Goal: Information Seeking & Learning: Check status

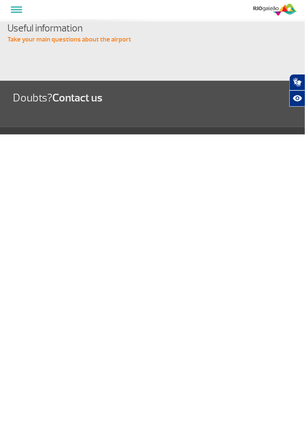
select select
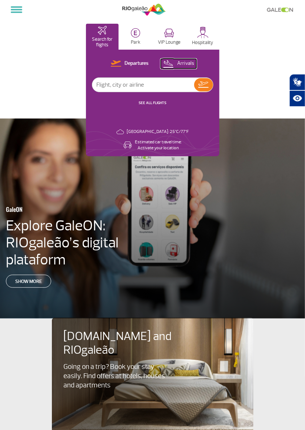
click at [186, 65] on p "Arrivals" at bounding box center [185, 63] width 17 height 7
click at [24, 15] on button at bounding box center [16, 9] width 17 height 13
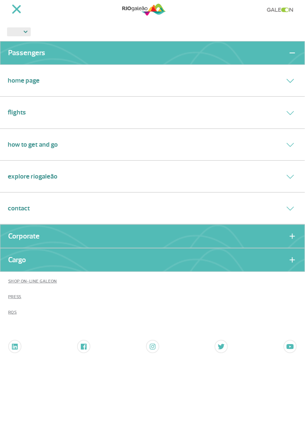
click at [162, 97] on div "Flights" at bounding box center [152, 113] width 305 height 32
click at [151, 116] on div "Flights" at bounding box center [152, 113] width 305 height 32
click at [20, 114] on link "Flights" at bounding box center [17, 112] width 18 height 10
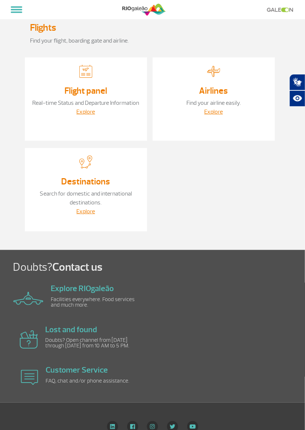
click at [100, 185] on link "Destinations" at bounding box center [85, 181] width 49 height 11
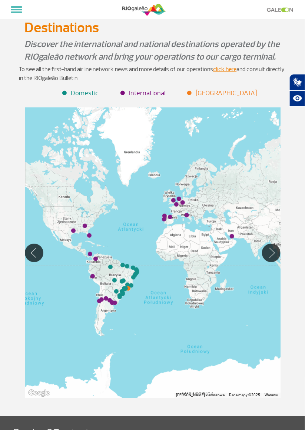
click at [158, 94] on li "International" at bounding box center [143, 93] width 44 height 10
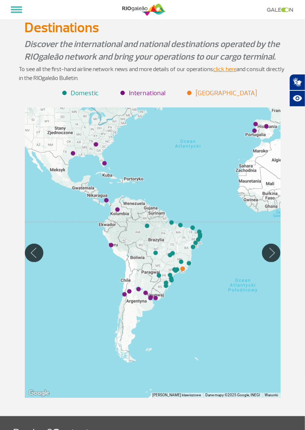
click at [222, 86] on ul "Domestic [GEOGRAPHIC_DATA]" at bounding box center [152, 91] width 266 height 16
click at [16, 7] on span at bounding box center [16, 6] width 11 height 1
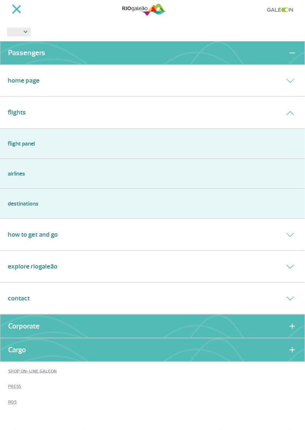
click at [22, 171] on link "Airlines" at bounding box center [152, 173] width 289 height 9
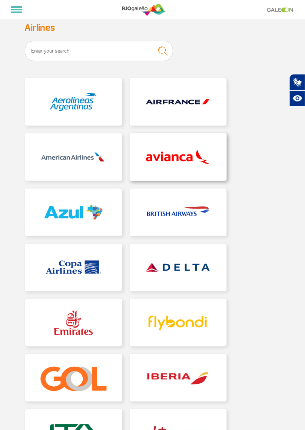
click at [175, 160] on link at bounding box center [178, 156] width 97 height 47
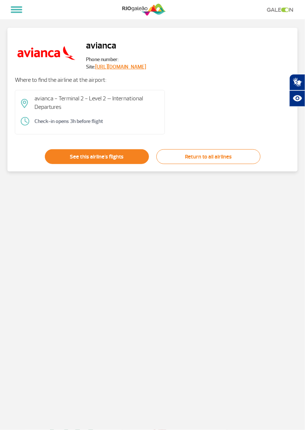
click at [119, 156] on link "See this airline's flights" at bounding box center [97, 156] width 104 height 15
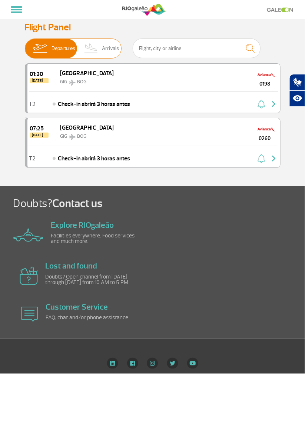
click at [100, 49] on img at bounding box center [91, 48] width 22 height 19
click at [25, 45] on input "Departures Arrivals" at bounding box center [25, 45] width 0 height 0
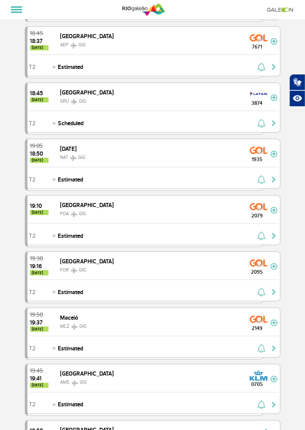
scroll to position [709, 0]
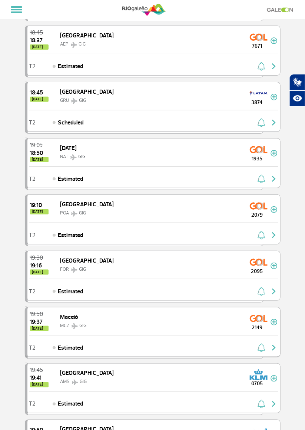
click at [269, 310] on div "2149" at bounding box center [257, 320] width 27 height 21
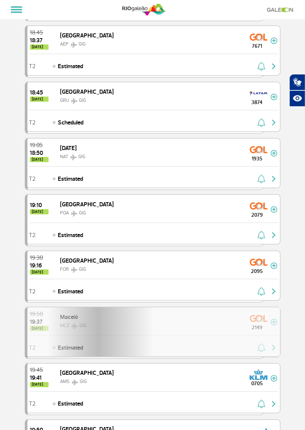
click at [258, 307] on div "19:50 19:37 [DATE] Maceió MCZ GIG 2149 Parcerias: KLM Royal Dutch Airlines 9385…" at bounding box center [152, 332] width 255 height 50
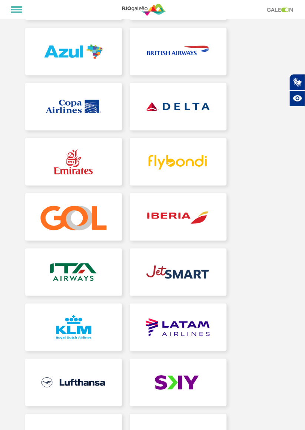
scroll to position [161, 0]
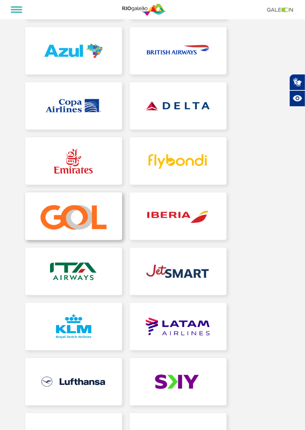
click at [76, 225] on link at bounding box center [73, 215] width 97 height 47
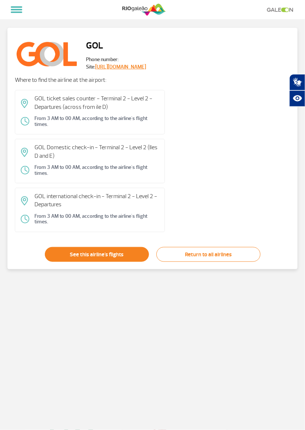
click at [108, 254] on link "See this airline's flights" at bounding box center [97, 254] width 104 height 15
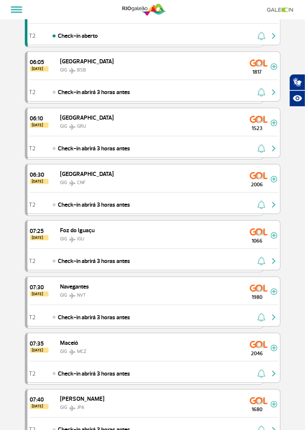
scroll to position [685, 0]
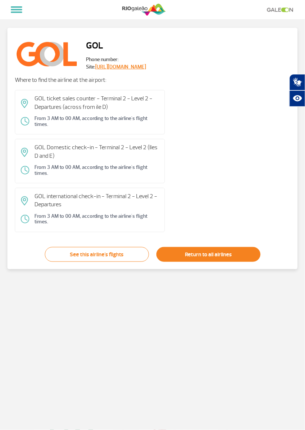
click at [234, 255] on link "Return to all airlines" at bounding box center [208, 254] width 104 height 15
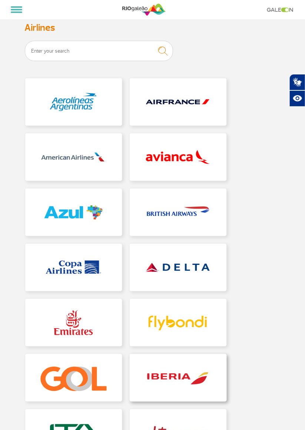
click at [202, 381] on link at bounding box center [178, 377] width 97 height 47
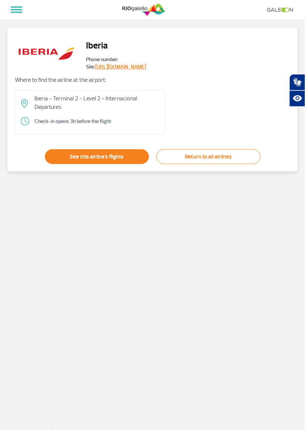
click at [120, 156] on link "See this airline's flights" at bounding box center [97, 156] width 104 height 15
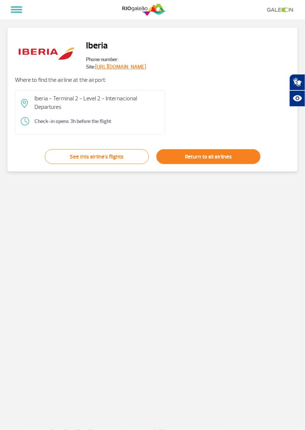
click at [213, 154] on link "Return to all airlines" at bounding box center [208, 156] width 104 height 15
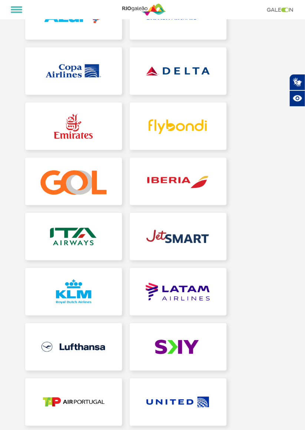
scroll to position [194, 0]
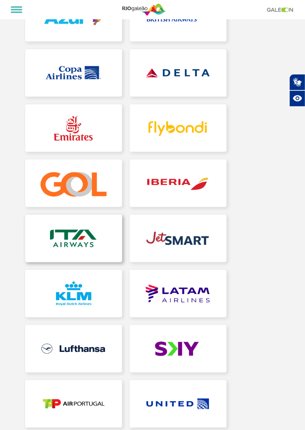
click at [82, 241] on link at bounding box center [73, 238] width 97 height 47
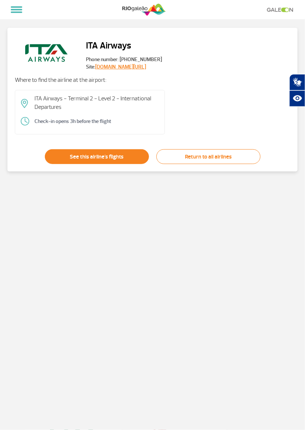
click at [119, 157] on link "See this airline's flights" at bounding box center [97, 156] width 104 height 15
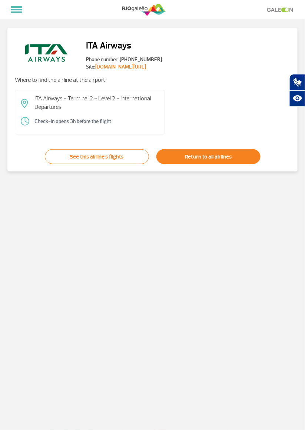
click at [213, 159] on link "Return to all airlines" at bounding box center [208, 156] width 104 height 15
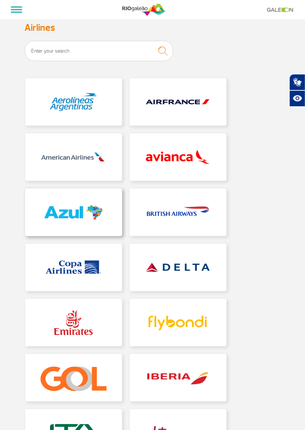
click at [98, 214] on link at bounding box center [73, 211] width 97 height 47
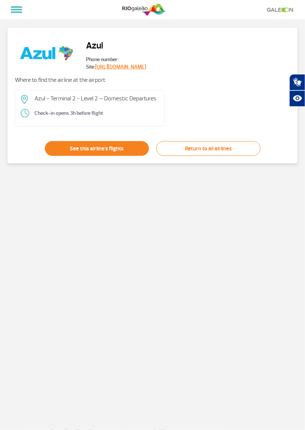
click at [115, 150] on link "See this airline's flights" at bounding box center [97, 148] width 104 height 15
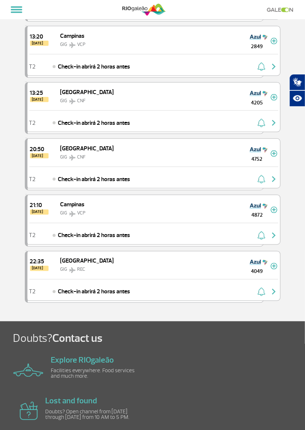
scroll to position [880, 0]
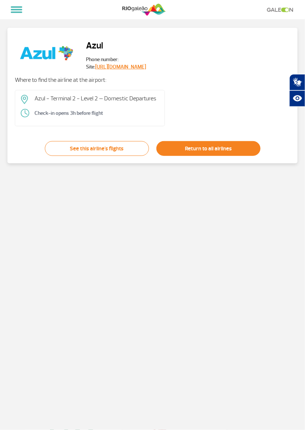
click at [216, 150] on link "Return to all airlines" at bounding box center [208, 148] width 104 height 15
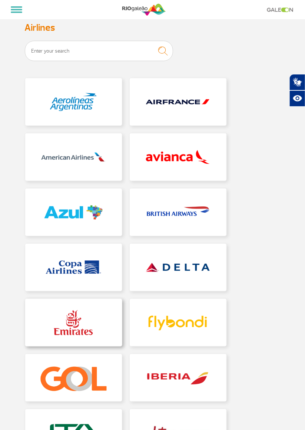
click at [84, 320] on link at bounding box center [73, 322] width 97 height 47
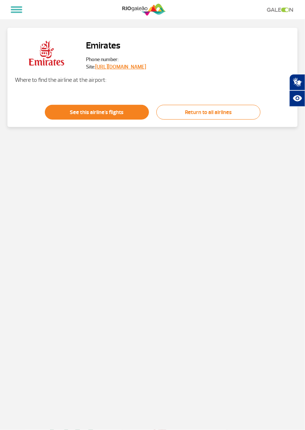
click at [113, 112] on link "See this airline's flights" at bounding box center [97, 112] width 104 height 15
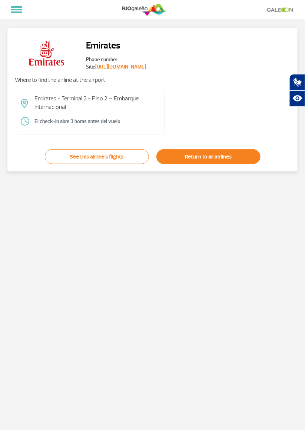
click at [205, 157] on link "Return to all airlines" at bounding box center [208, 156] width 104 height 15
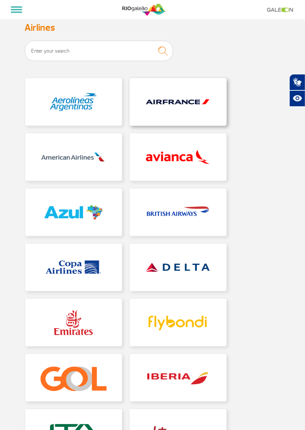
click at [182, 108] on link at bounding box center [178, 101] width 97 height 47
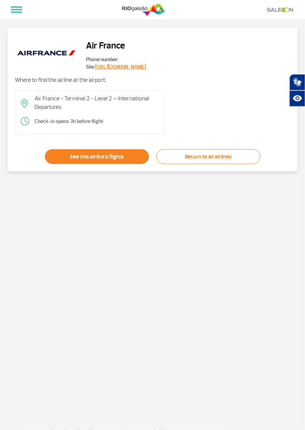
click at [108, 154] on link "See this airline's flights" at bounding box center [97, 156] width 104 height 15
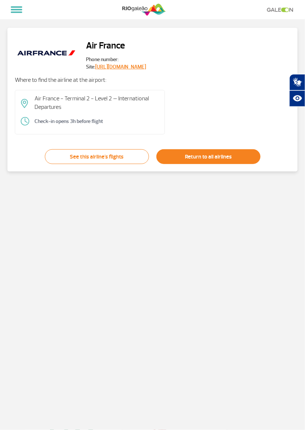
click at [217, 154] on link "Return to all airlines" at bounding box center [208, 156] width 104 height 15
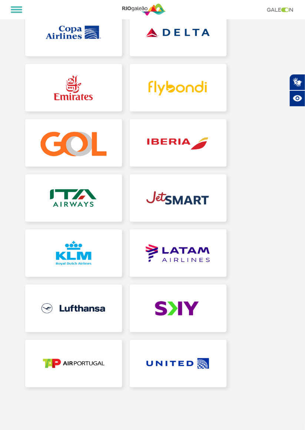
scroll to position [235, 0]
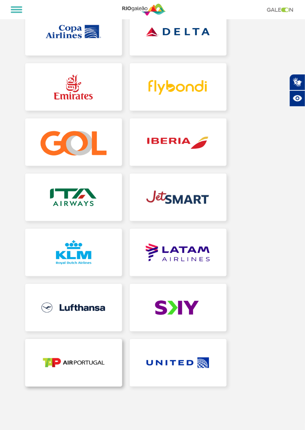
click at [94, 366] on link at bounding box center [73, 362] width 97 height 47
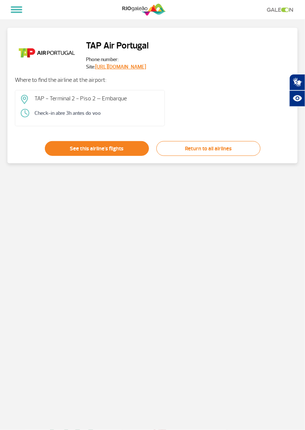
click at [120, 147] on link "See this airline's flights" at bounding box center [97, 148] width 104 height 15
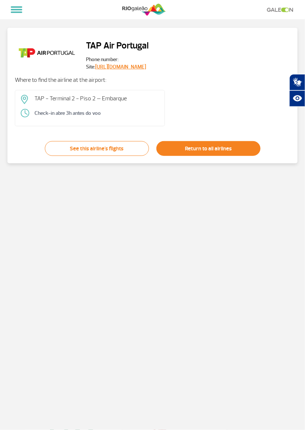
click at [234, 149] on link "Return to all airlines" at bounding box center [208, 148] width 104 height 15
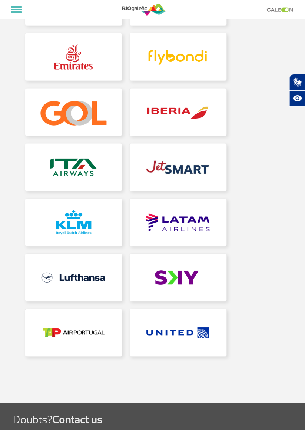
scroll to position [265, 0]
click at [83, 278] on link at bounding box center [73, 277] width 97 height 47
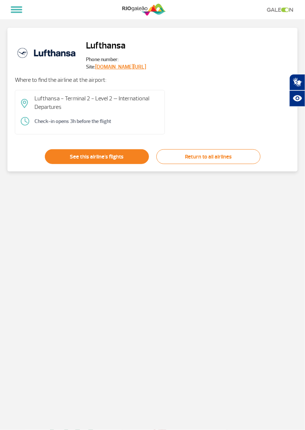
click at [128, 156] on link "See this airline's flights" at bounding box center [97, 156] width 104 height 15
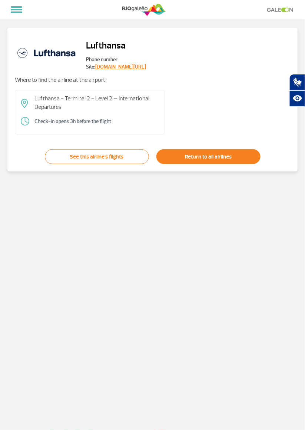
click at [226, 154] on link "Return to all airlines" at bounding box center [208, 156] width 104 height 15
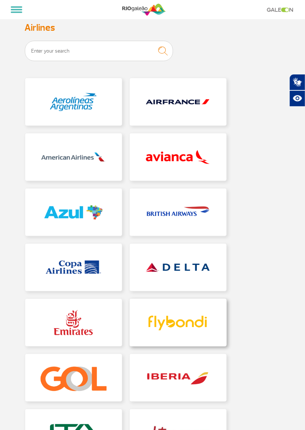
click at [188, 320] on link at bounding box center [178, 322] width 97 height 47
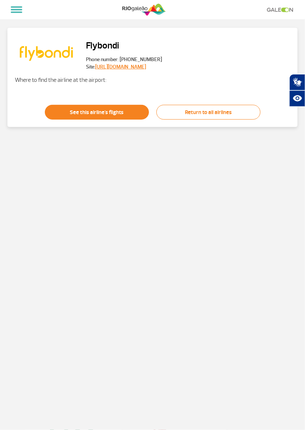
click at [107, 114] on link "See this airline's flights" at bounding box center [97, 112] width 104 height 15
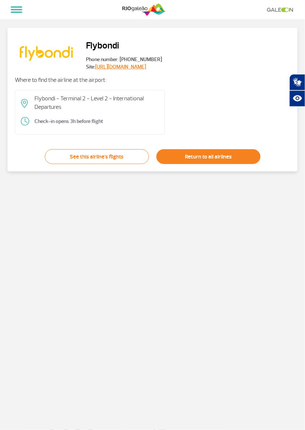
click at [205, 155] on link "Return to all airlines" at bounding box center [208, 156] width 104 height 15
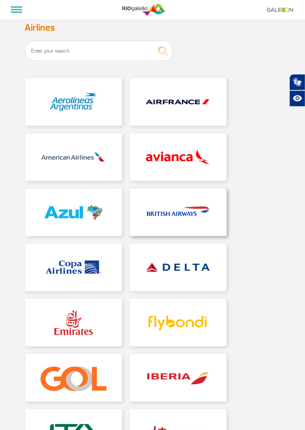
click at [191, 215] on link at bounding box center [178, 211] width 97 height 47
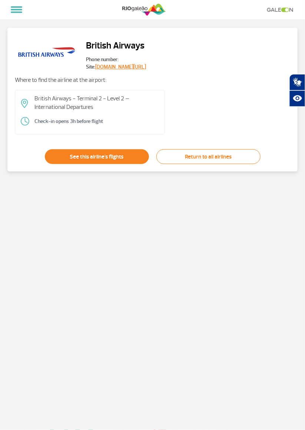
click at [108, 156] on link "See this airline's flights" at bounding box center [97, 156] width 104 height 15
click at [146, 58] on span "Phone number:" at bounding box center [116, 59] width 60 height 7
click at [146, 68] on link "[DOMAIN_NAME][URL]" at bounding box center [120, 67] width 51 height 6
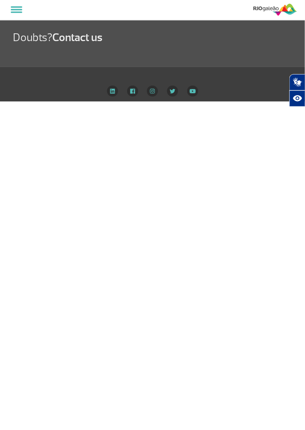
select select
